Goal: Task Accomplishment & Management: Complete application form

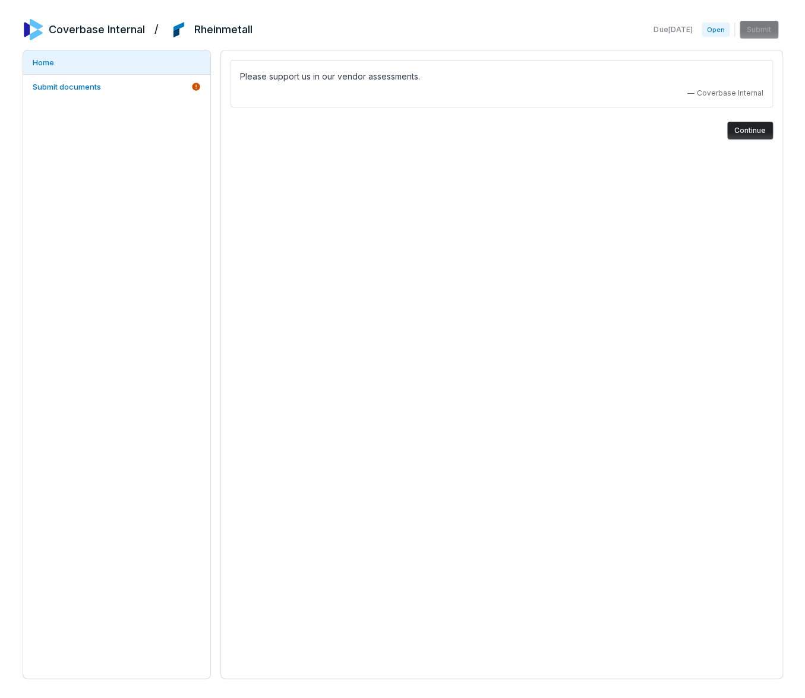
click at [154, 99] on div "Home Submit documents" at bounding box center [117, 365] width 188 height 630
click at [153, 90] on link "Submit documents" at bounding box center [116, 87] width 187 height 24
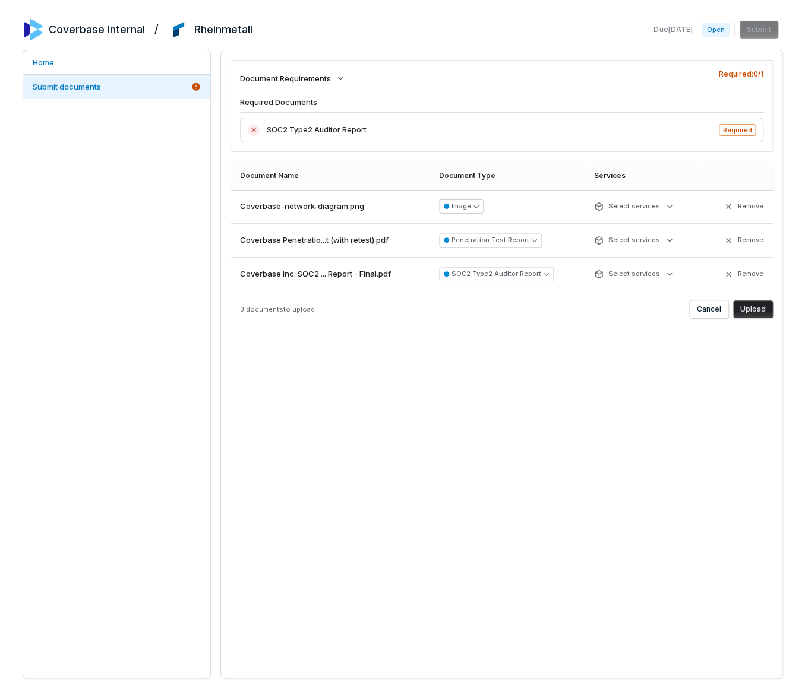
click at [751, 307] on button "Upload" at bounding box center [753, 310] width 40 height 18
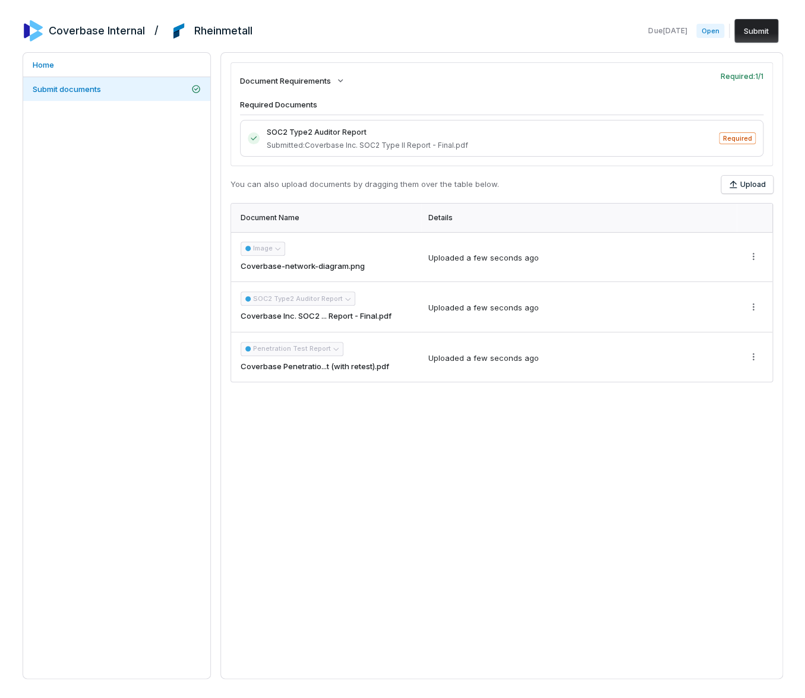
click at [747, 37] on button "Submit" at bounding box center [756, 31] width 44 height 24
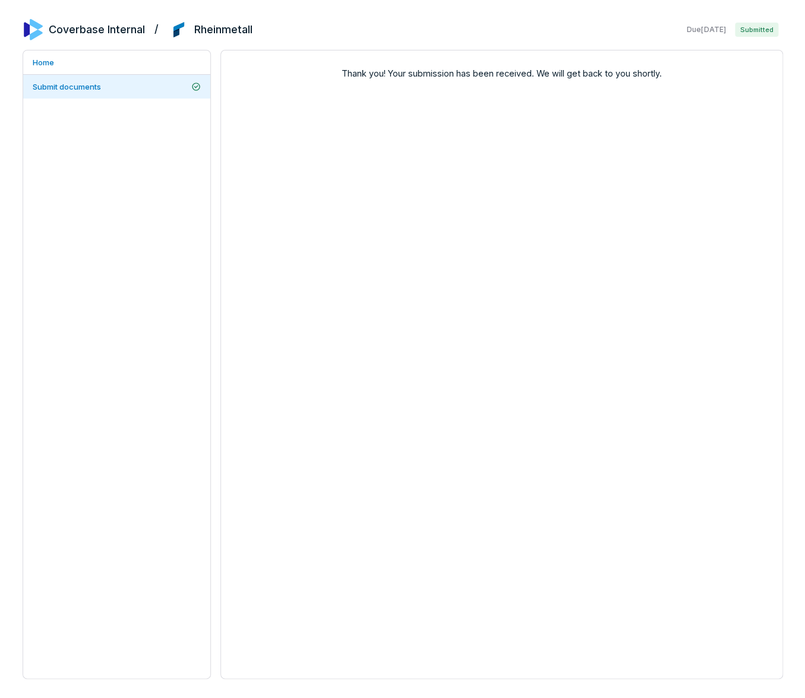
click at [707, 154] on div "Thank you! Your submission has been received. We will get back to you shortly." at bounding box center [501, 365] width 562 height 630
